Goal: Transaction & Acquisition: Purchase product/service

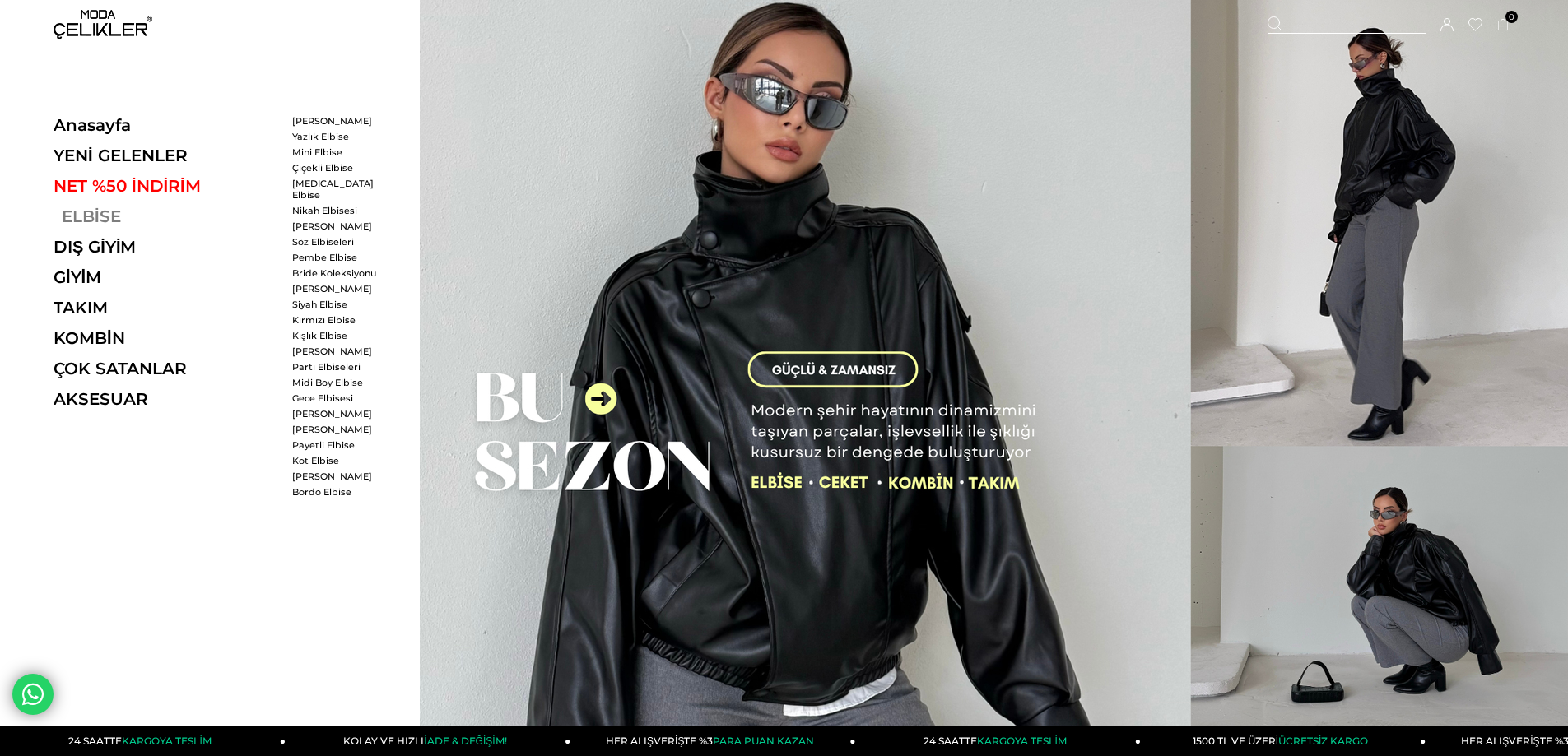
click at [95, 217] on link "ELBİSE" at bounding box center [167, 216] width 226 height 20
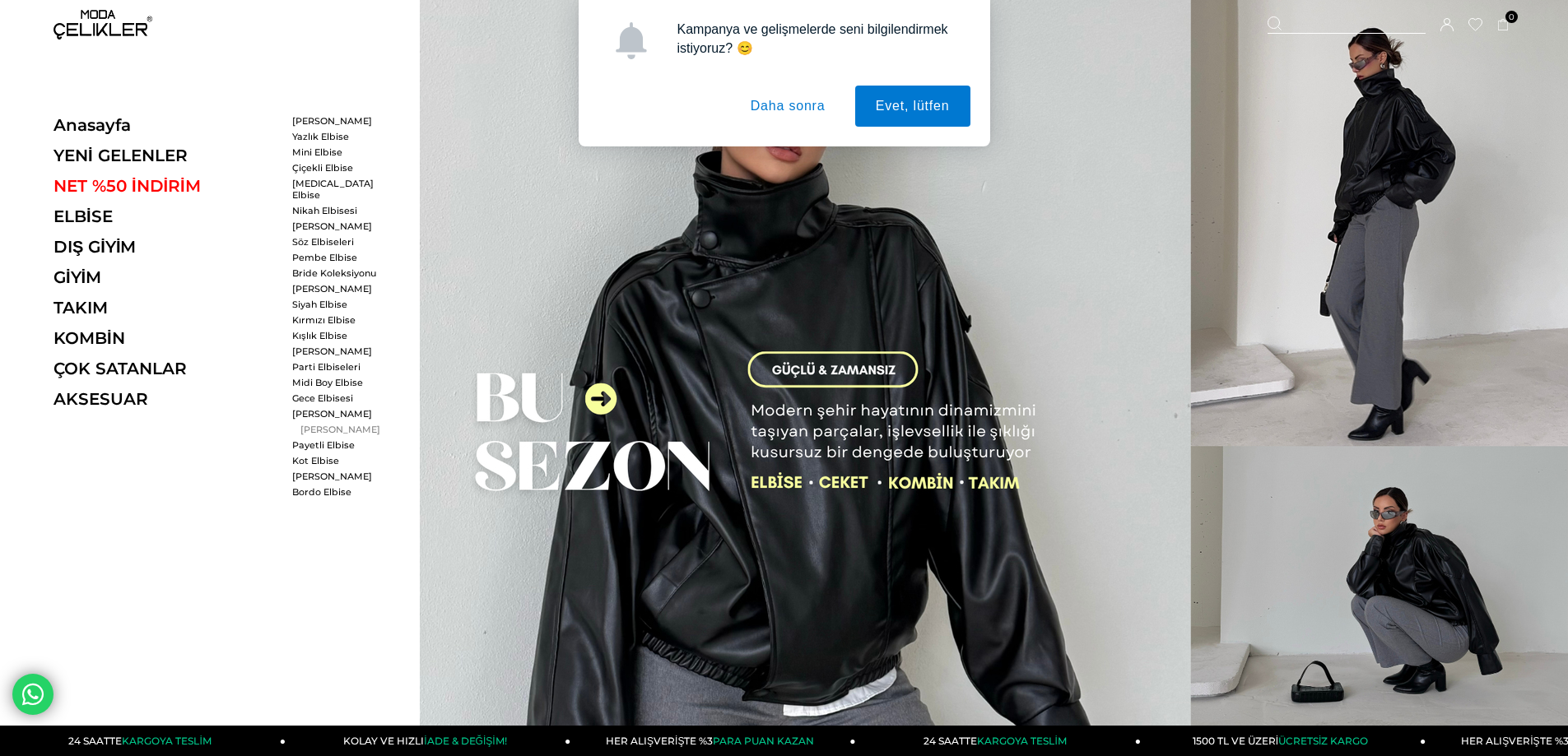
click at [337, 424] on link "[PERSON_NAME]" at bounding box center [339, 430] width 94 height 12
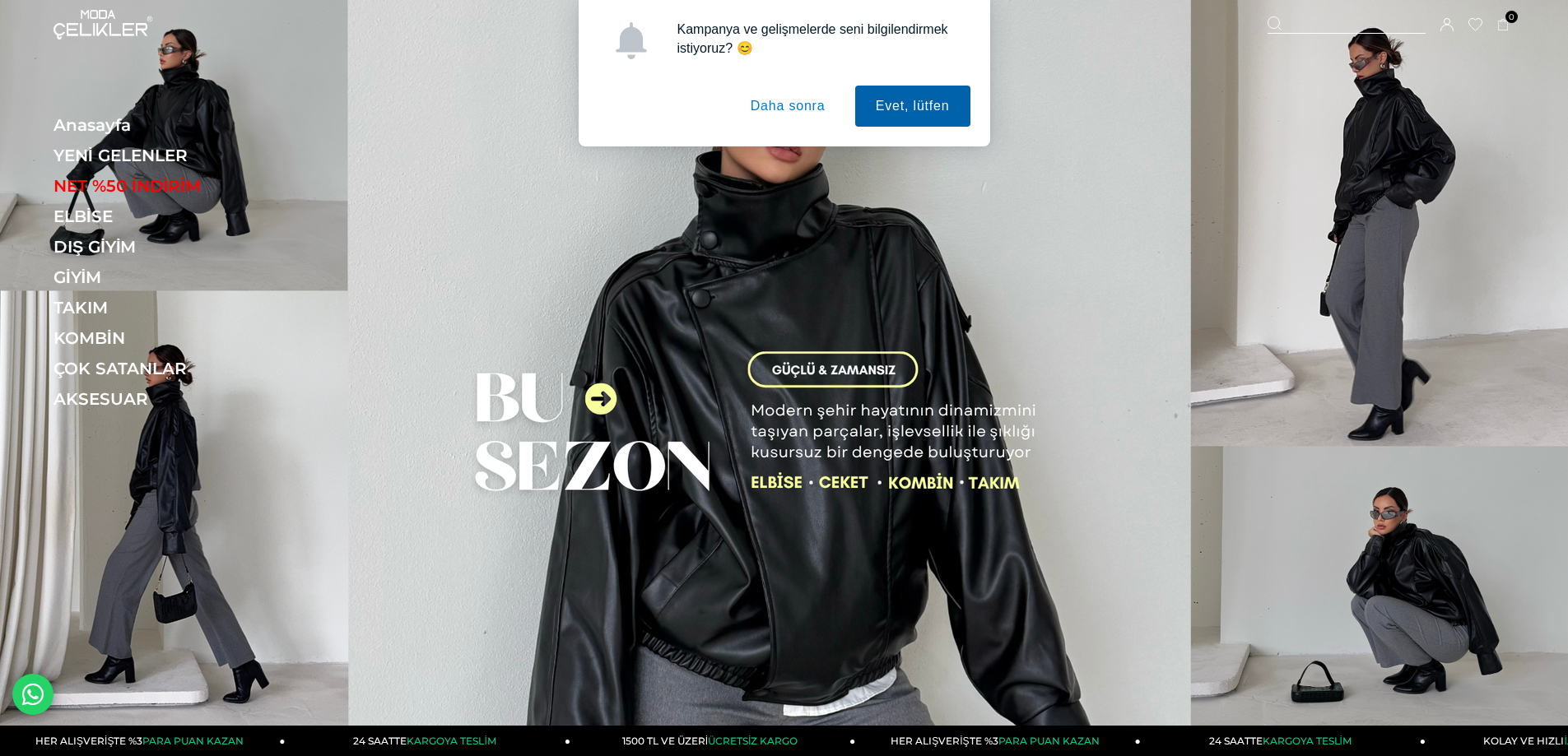
click at [901, 112] on button "Evet, lütfen" at bounding box center [912, 106] width 115 height 41
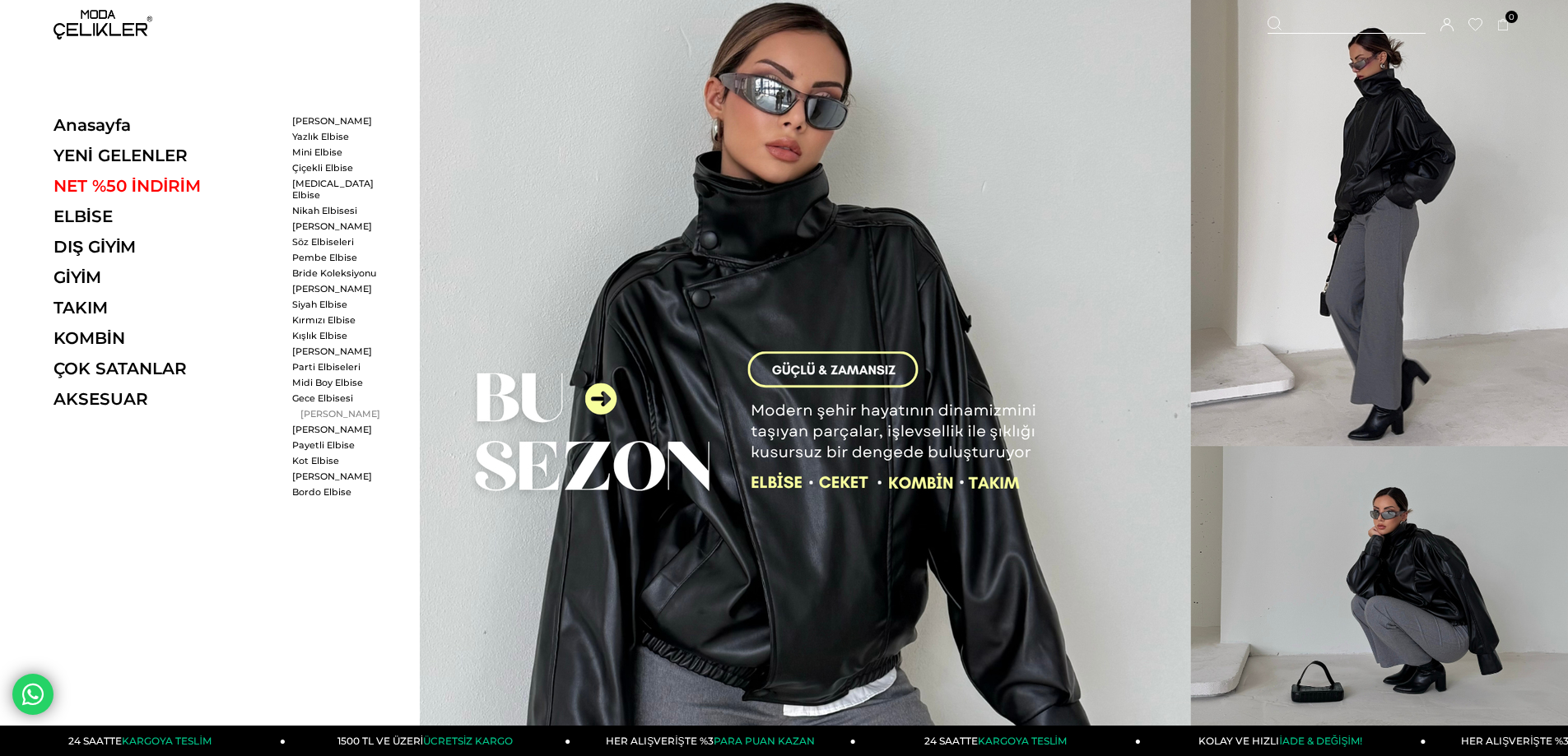
click at [337, 408] on link "[PERSON_NAME]" at bounding box center [339, 414] width 94 height 12
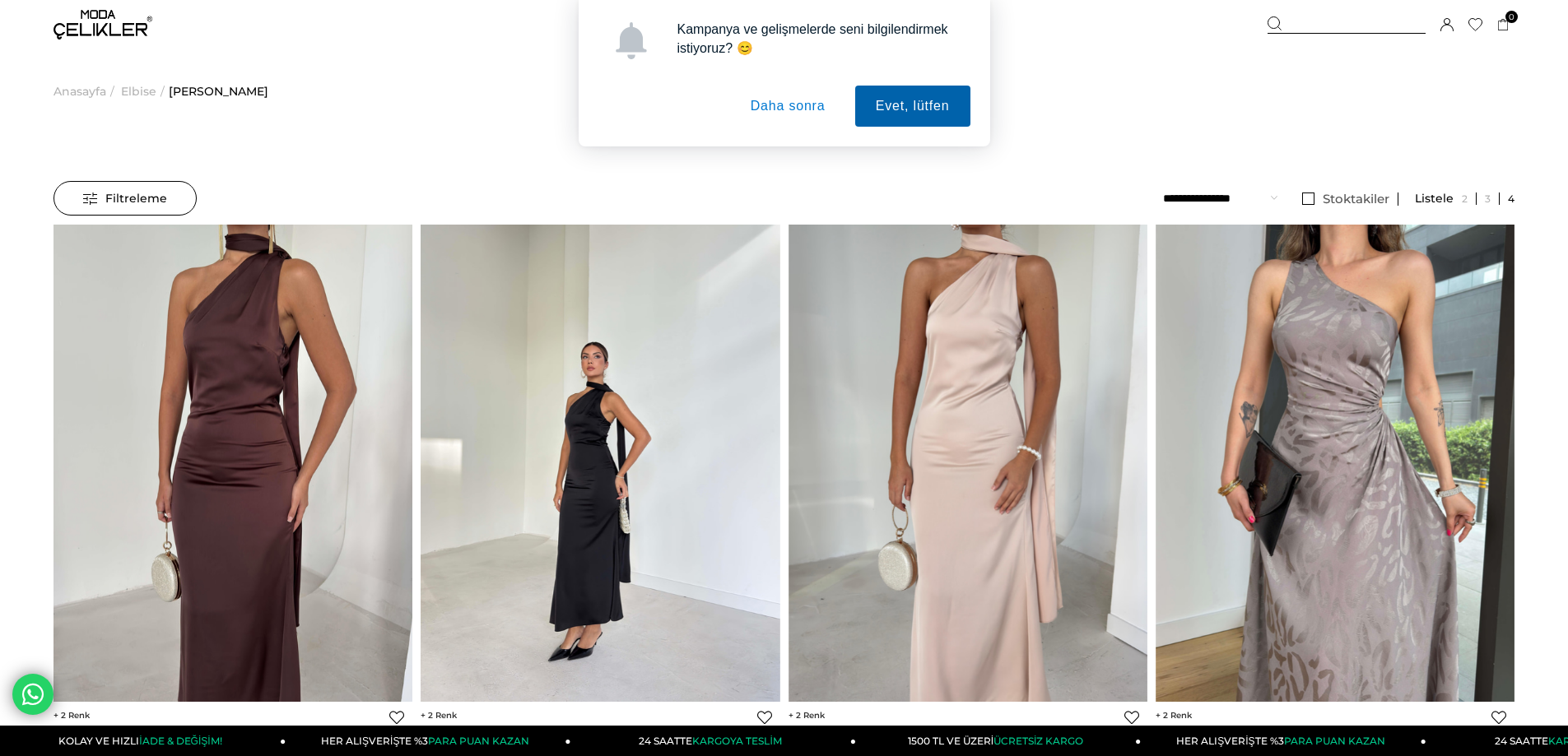
click at [891, 112] on button "Evet, lütfen" at bounding box center [912, 106] width 115 height 41
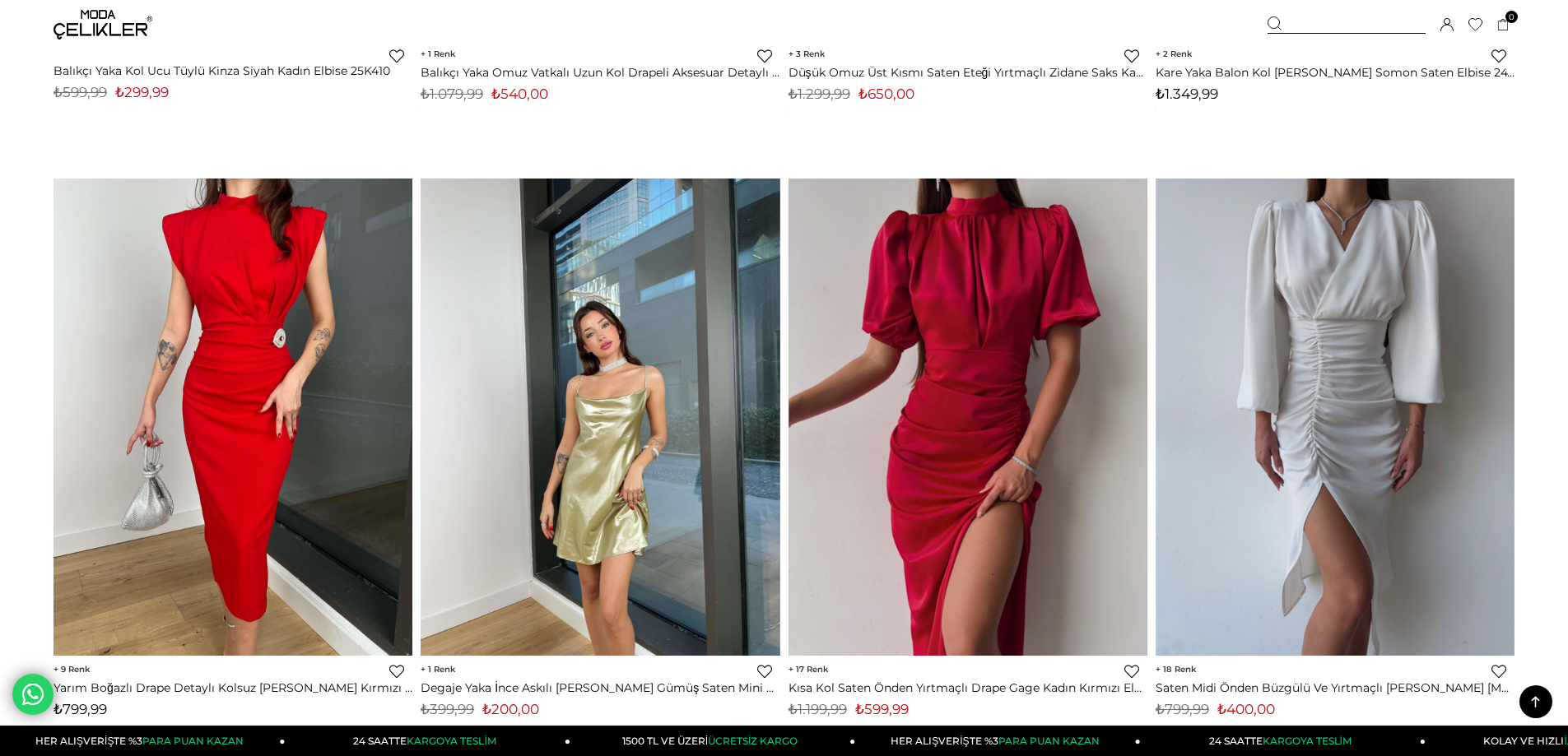
scroll to position [2552, 0]
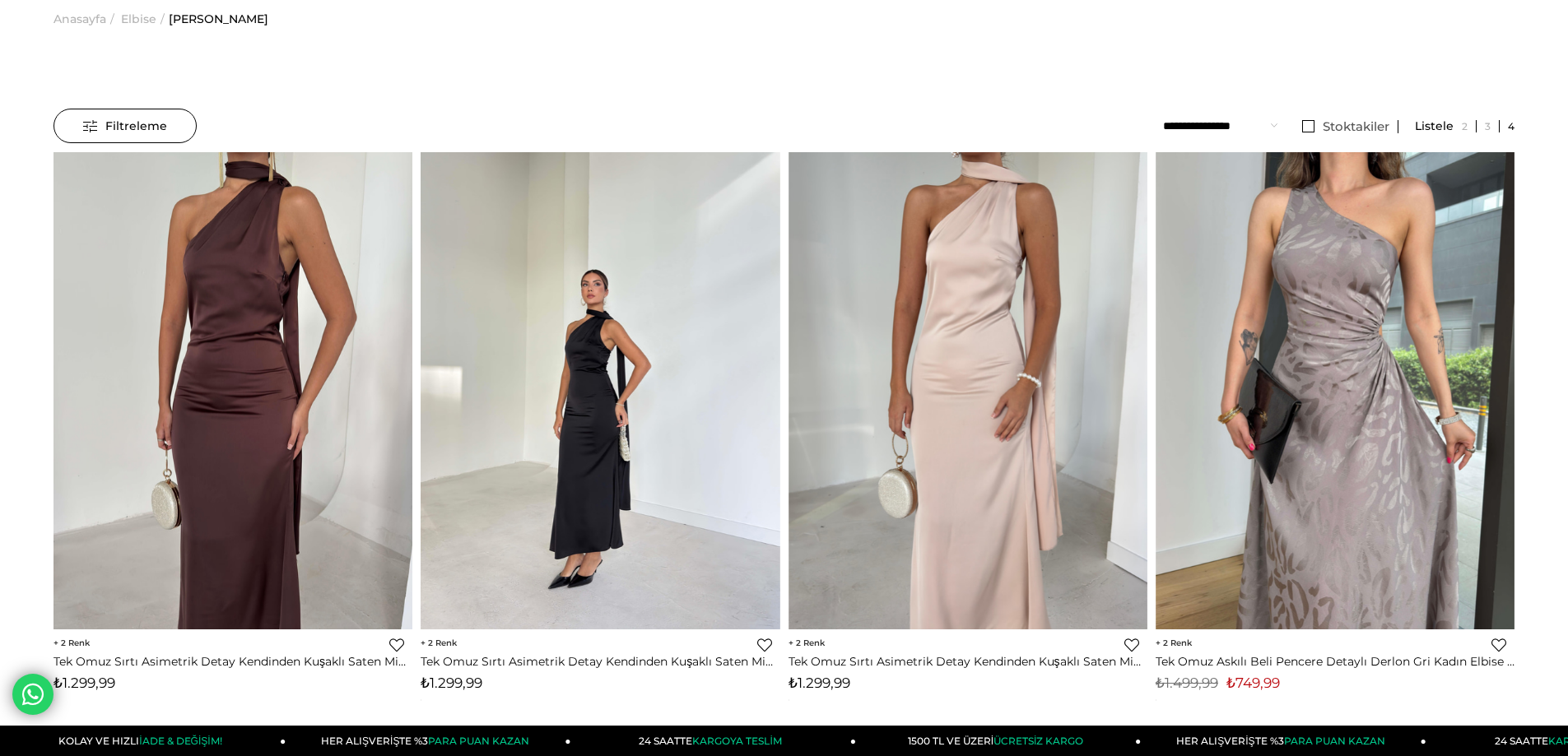
scroll to position [0, 0]
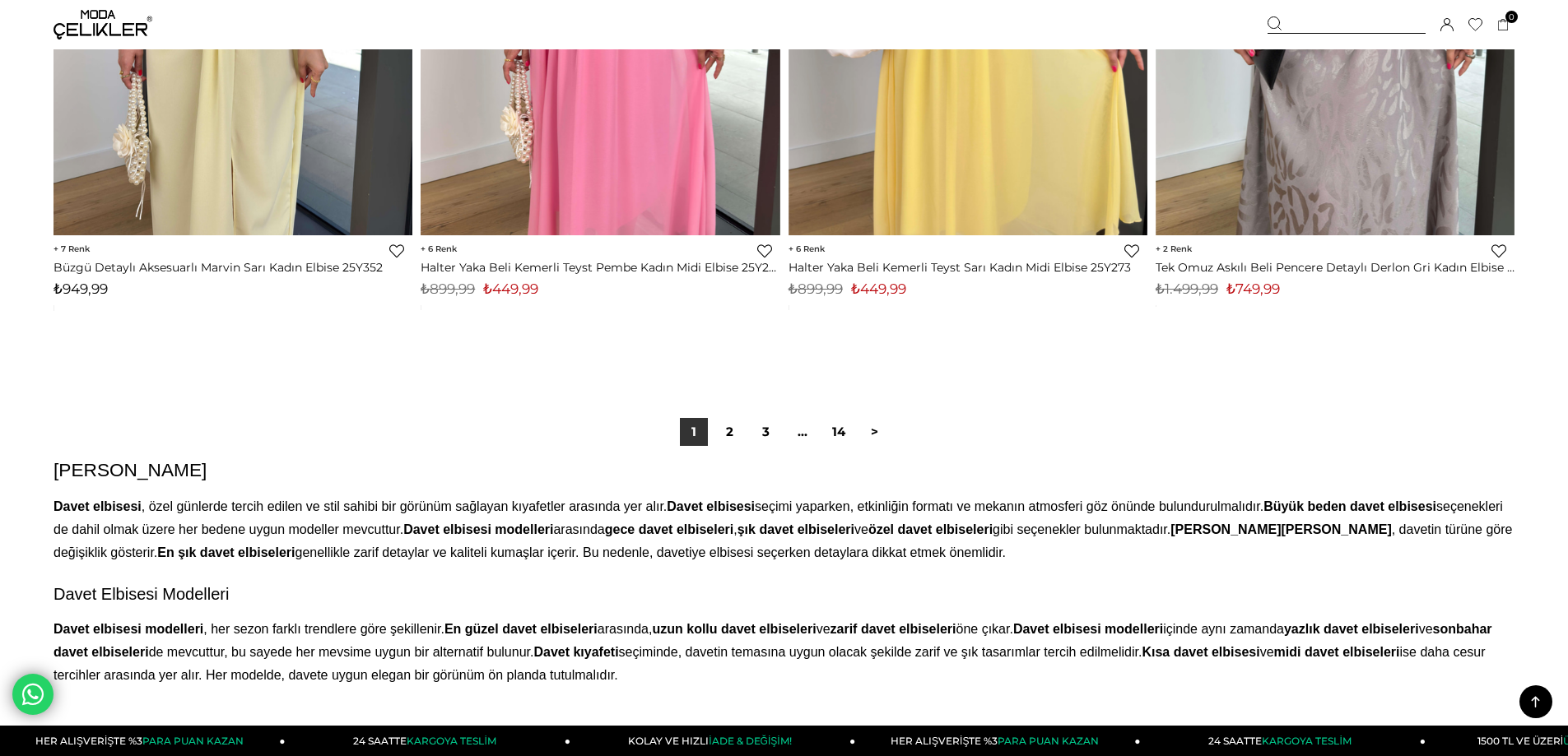
scroll to position [12181, 0]
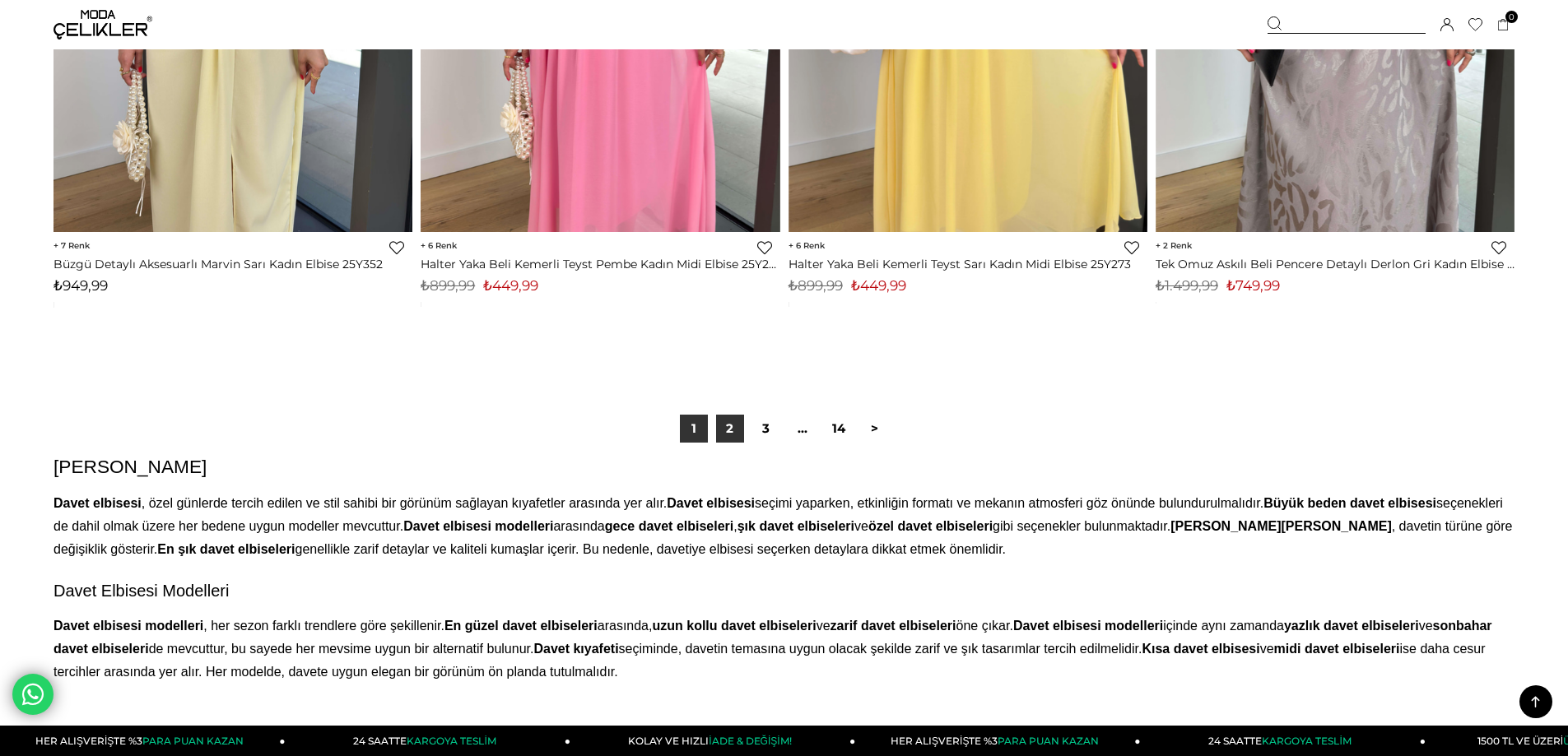
click at [724, 427] on link "2" at bounding box center [730, 428] width 28 height 28
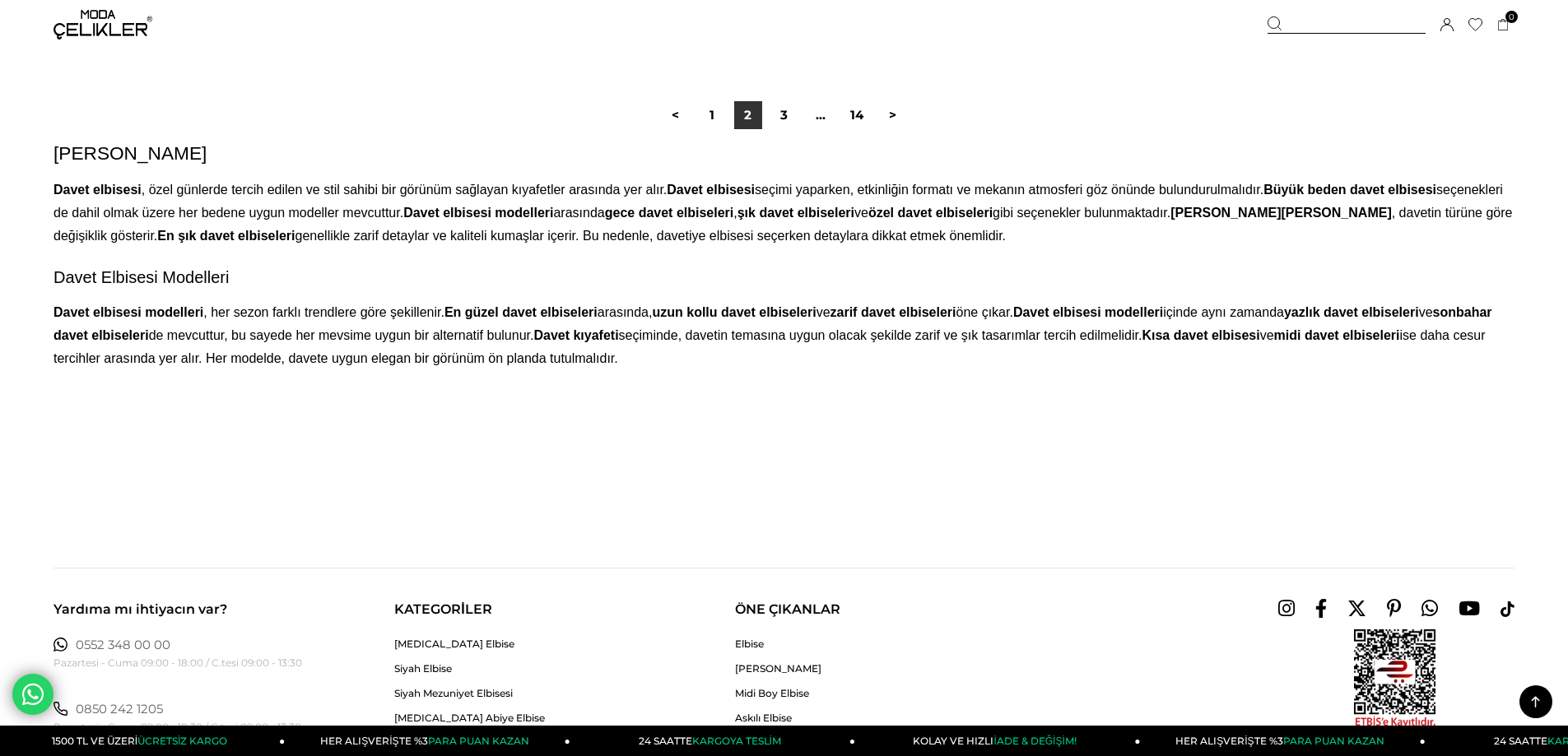
scroll to position [12510, 0]
click at [791, 109] on link "3" at bounding box center [784, 114] width 28 height 28
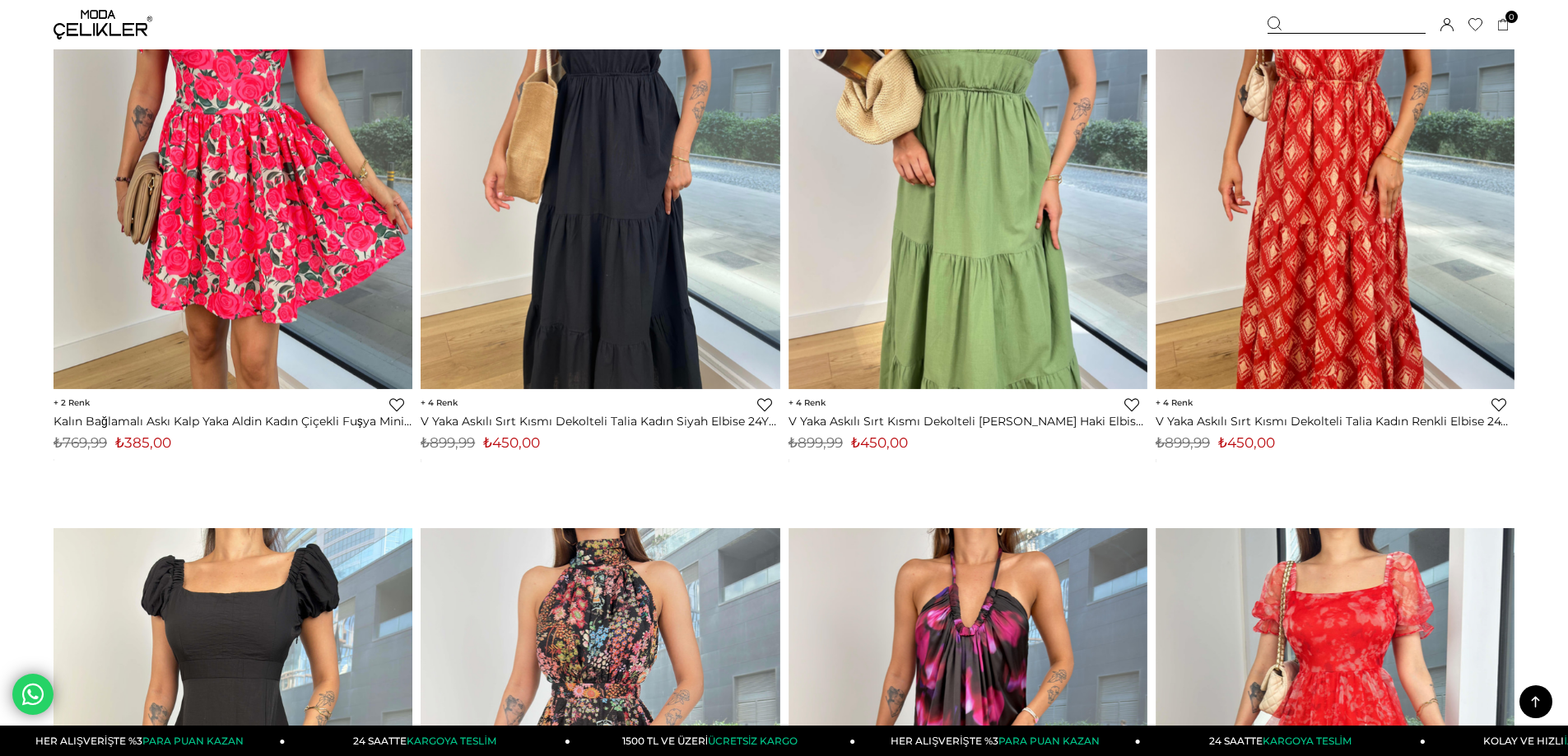
scroll to position [7572, 0]
